Goal: Task Accomplishment & Management: Use online tool/utility

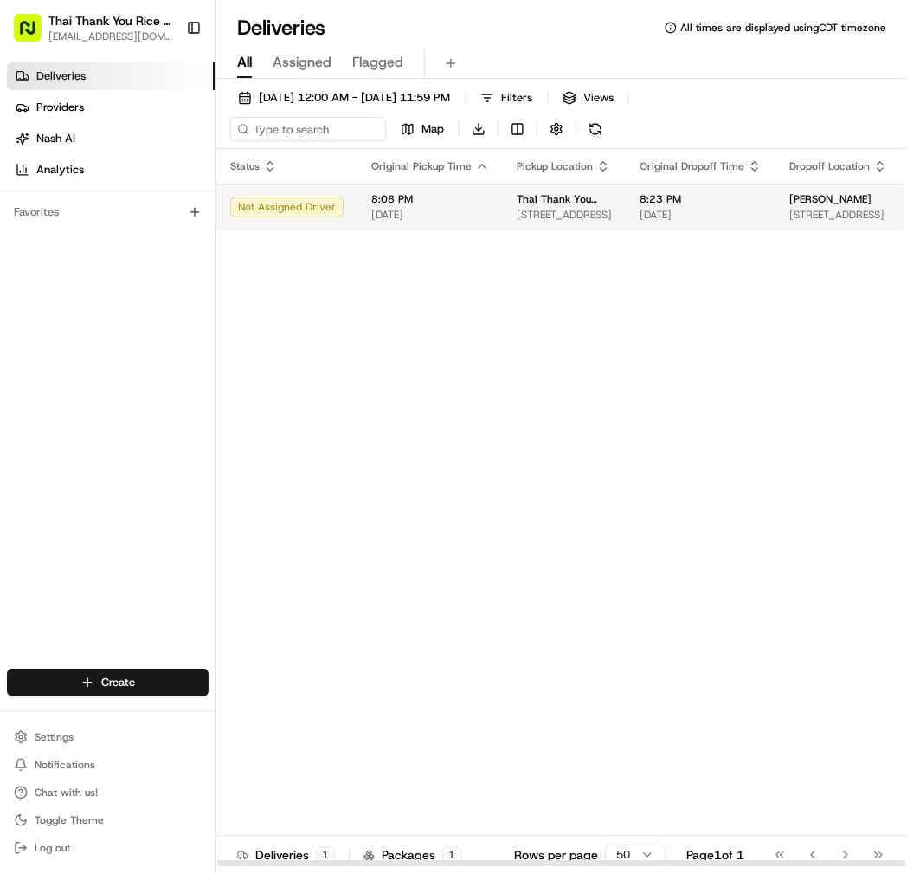
click at [861, 200] on span "[PERSON_NAME]" at bounding box center [831, 199] width 82 height 14
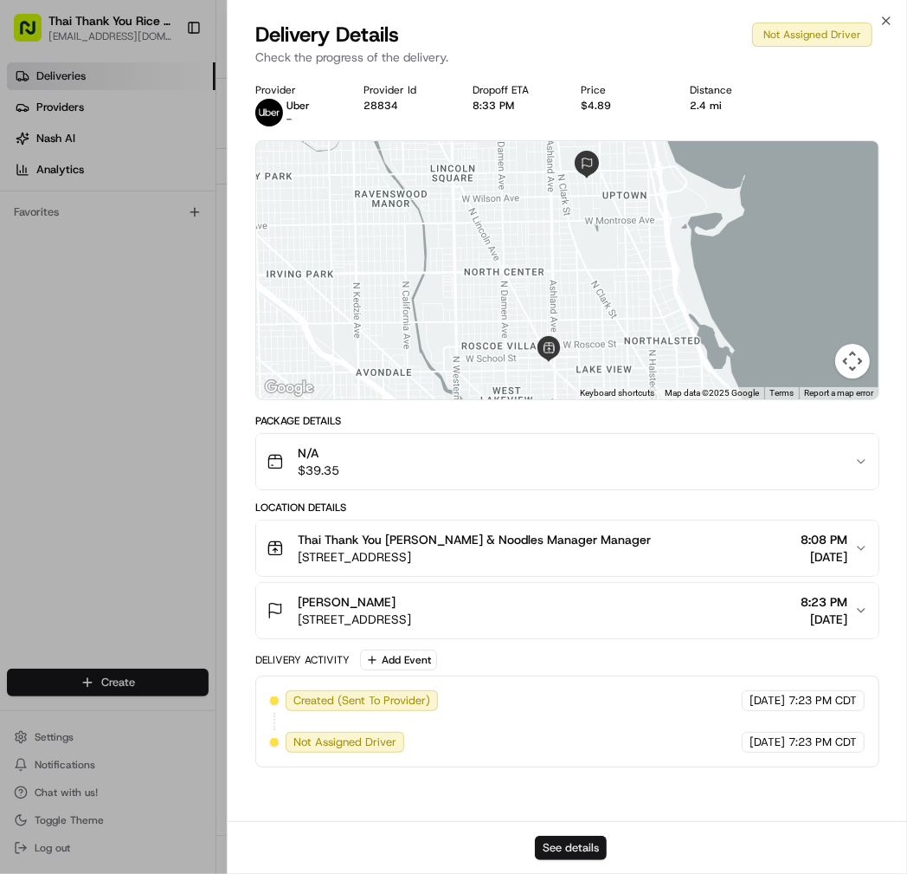
click at [584, 842] on button "See details" at bounding box center [571, 847] width 72 height 24
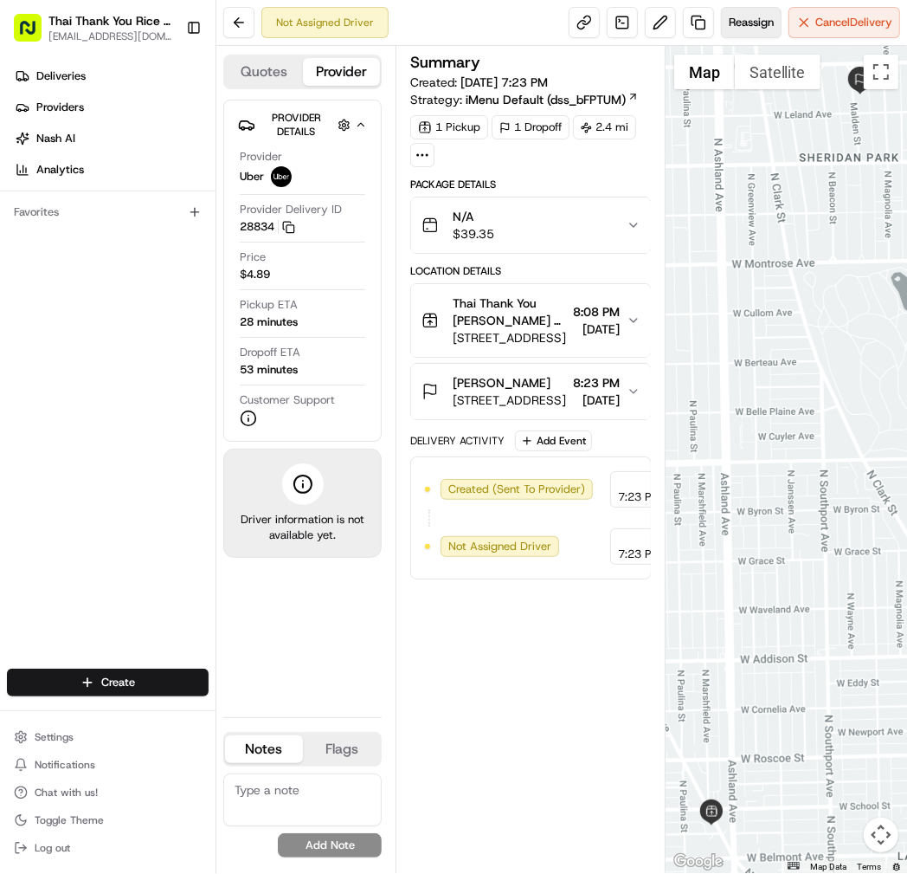
click at [757, 29] on span "Reassign" at bounding box center [751, 23] width 45 height 16
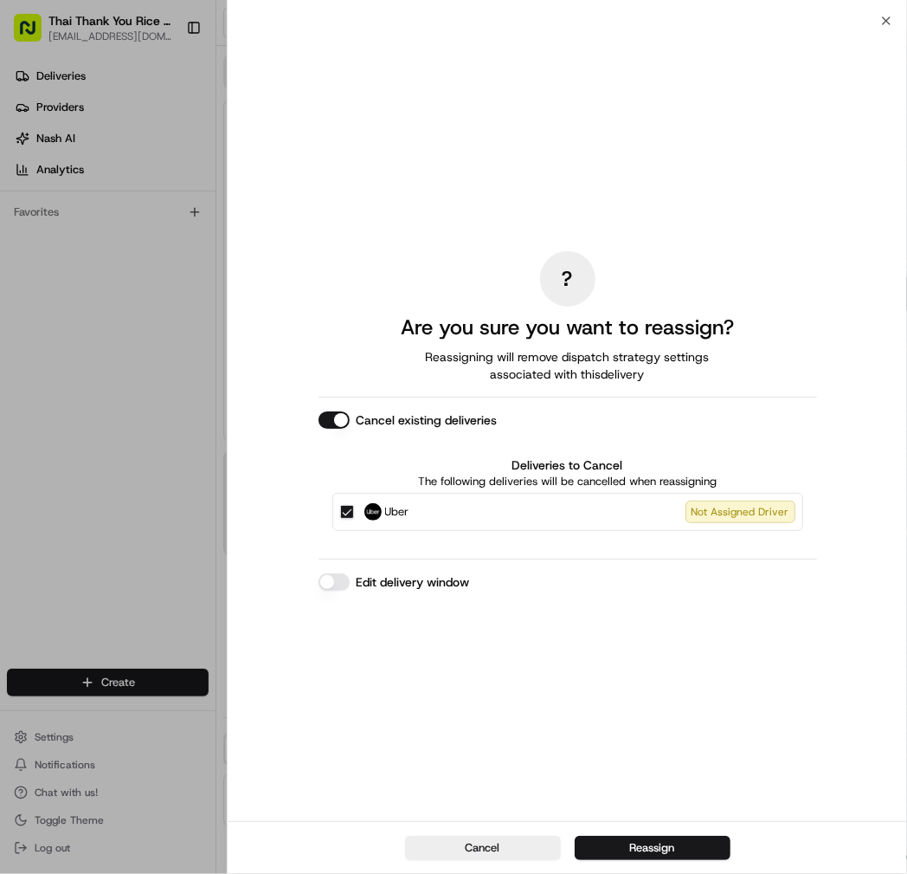
click at [336, 582] on button "Edit delivery window" at bounding box center [334, 581] width 31 height 17
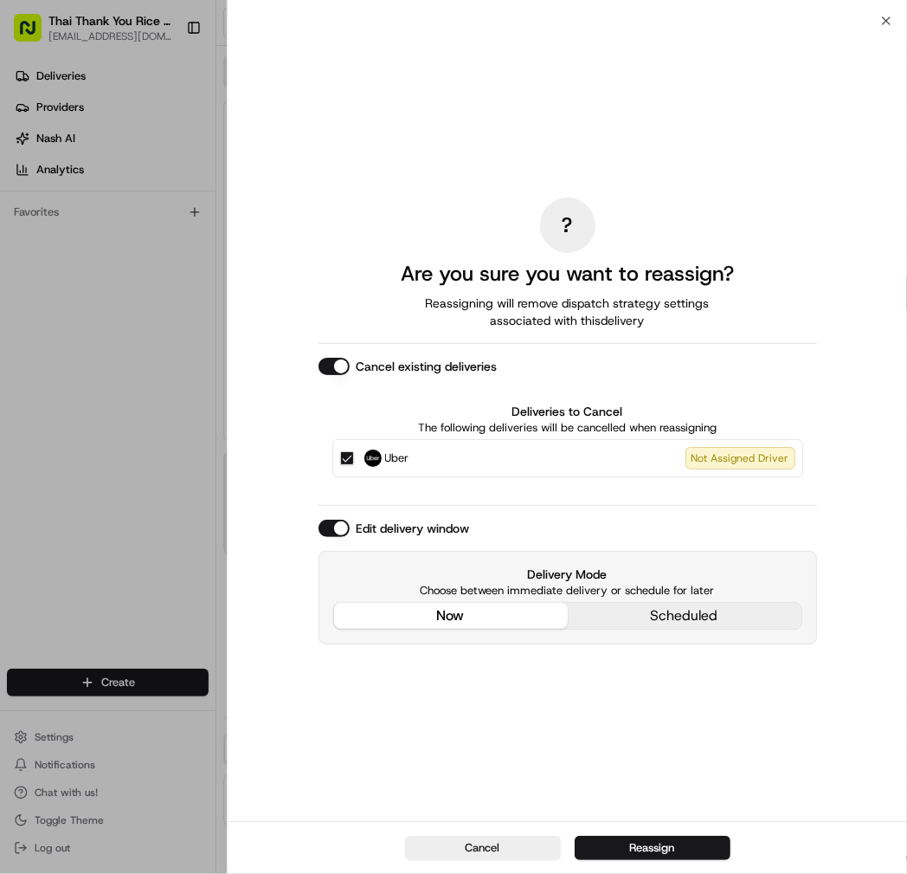
click at [480, 505] on div "? Are you sure you want to reassign? Reassigning will remove dispatch strategy …" at bounding box center [568, 420] width 499 height 793
click at [651, 824] on div "Cancel Reassign" at bounding box center [568, 847] width 680 height 53
click at [651, 832] on div "Cancel Reassign" at bounding box center [568, 847] width 680 height 53
click at [638, 850] on button "Reassign" at bounding box center [653, 847] width 156 height 24
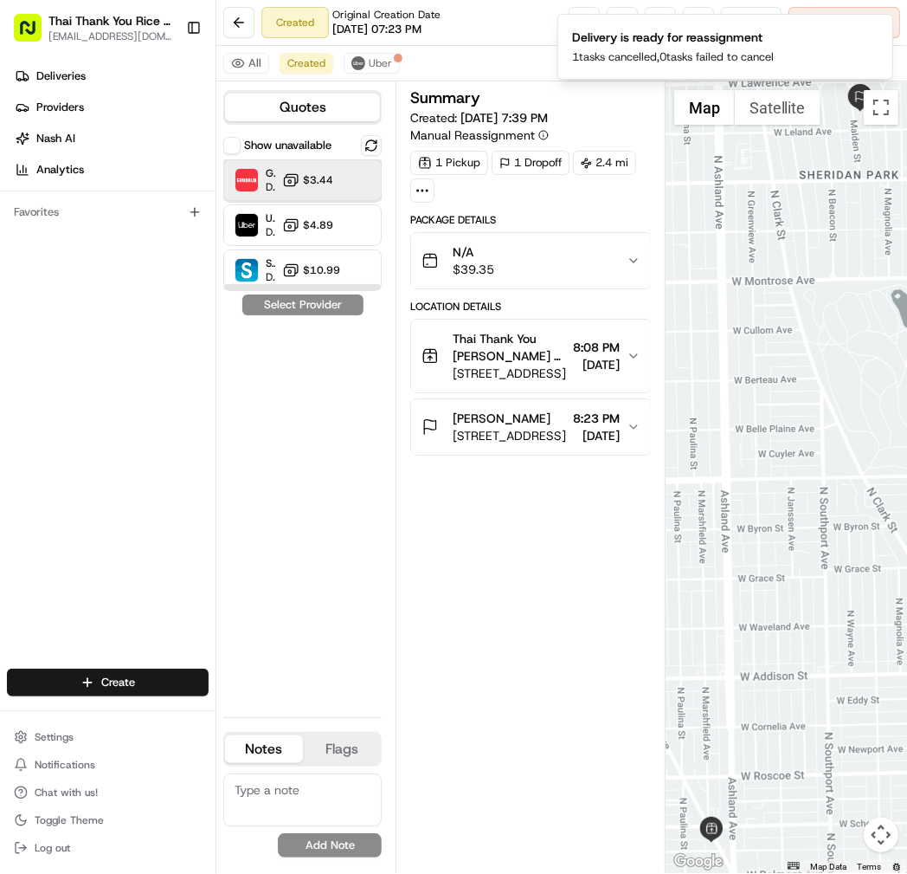
click at [336, 193] on div "Grubhub Dropoff ETA 30 minutes $3.44" at bounding box center [302, 180] width 158 height 42
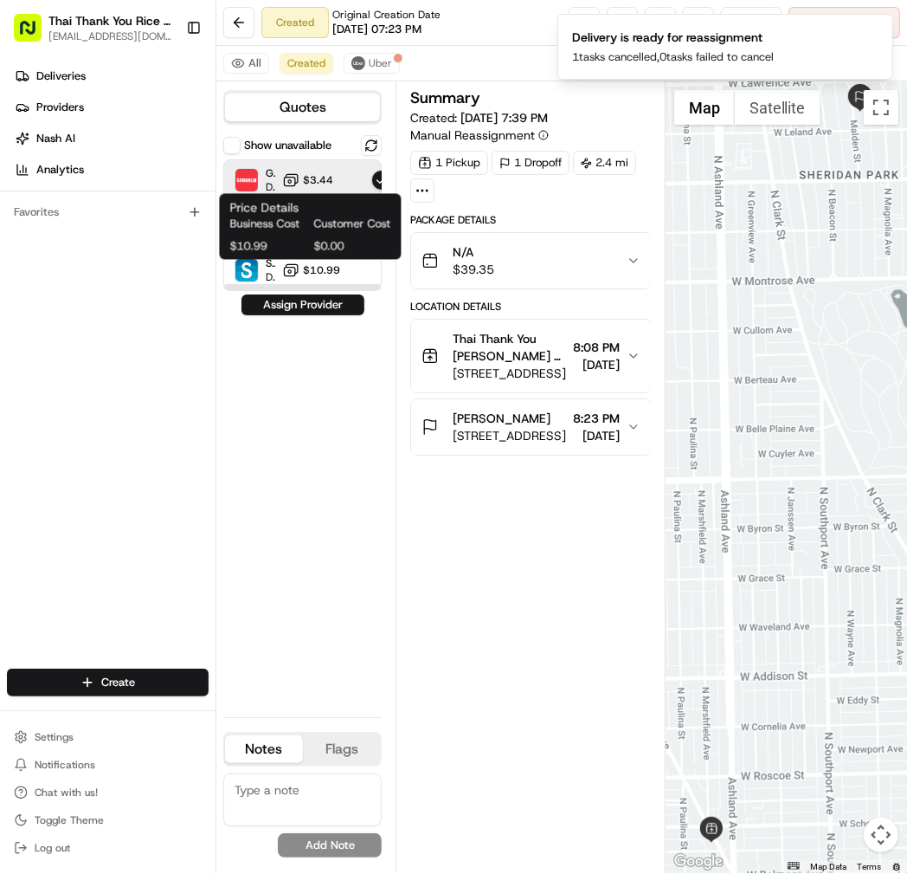
click at [315, 319] on div "Show unavailable Grubhub Dropoff ETA 30 minutes $3.44 Uber Dropoff ETA 26 minut…" at bounding box center [302, 419] width 158 height 568
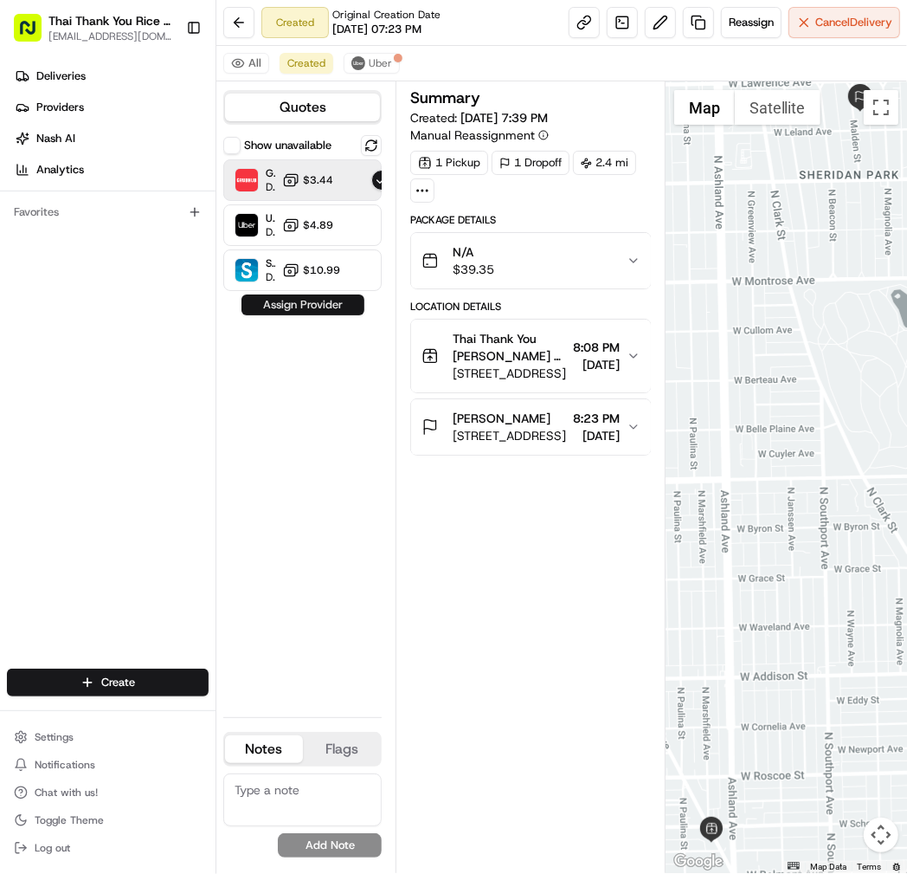
click at [315, 311] on button "Assign Provider" at bounding box center [303, 304] width 123 height 21
